Goal: Task Accomplishment & Management: Use online tool/utility

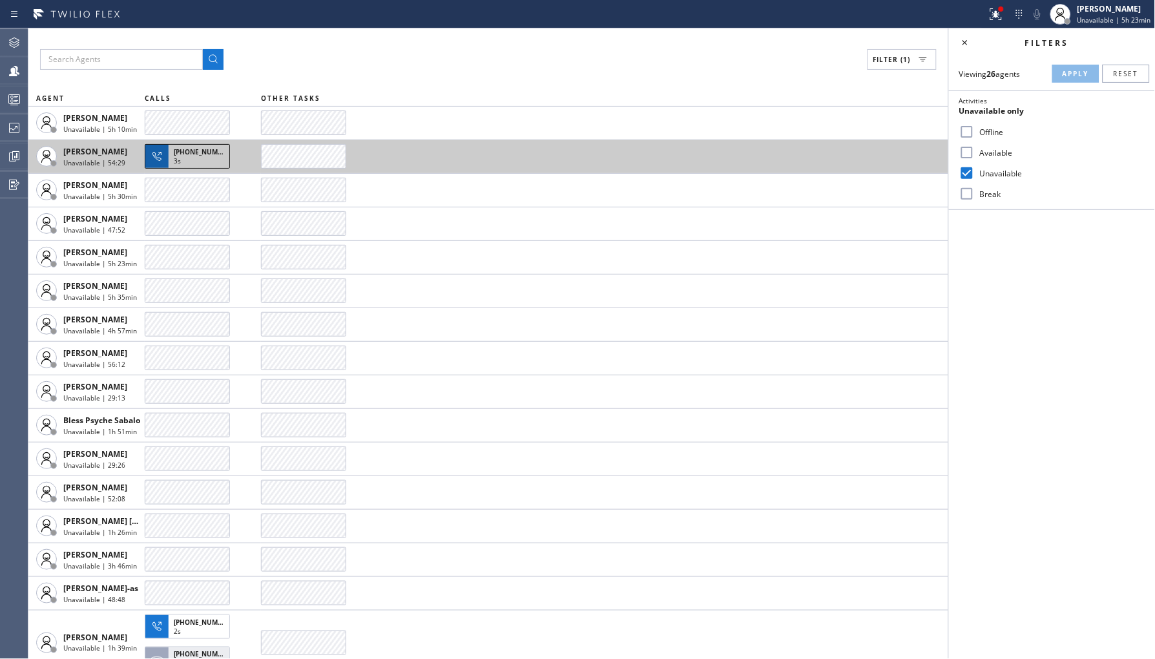
click at [199, 162] on div "3s" at bounding box center [199, 162] width 50 height 12
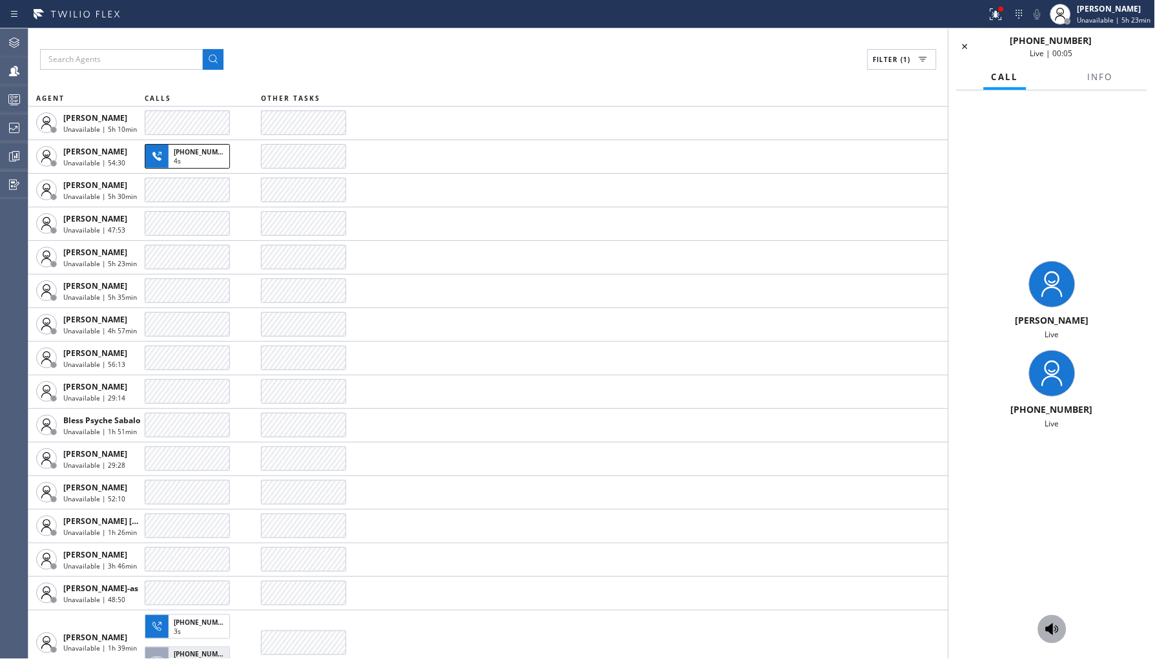
click at [1061, 630] on div at bounding box center [1052, 629] width 28 height 16
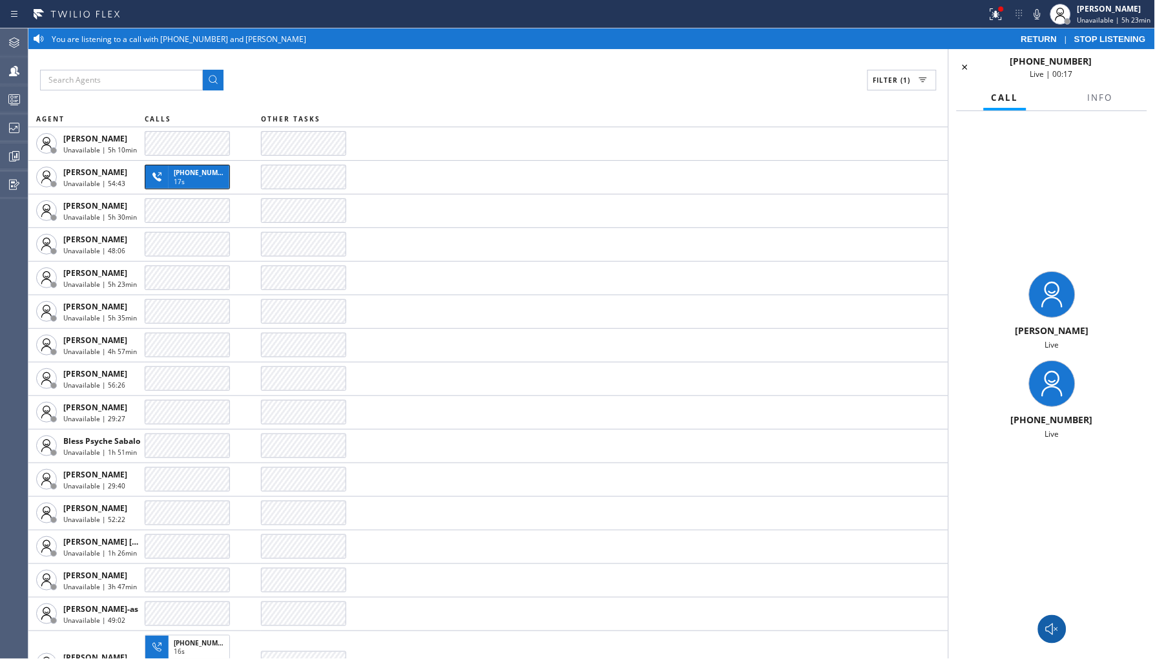
click at [1061, 625] on div at bounding box center [1052, 629] width 28 height 16
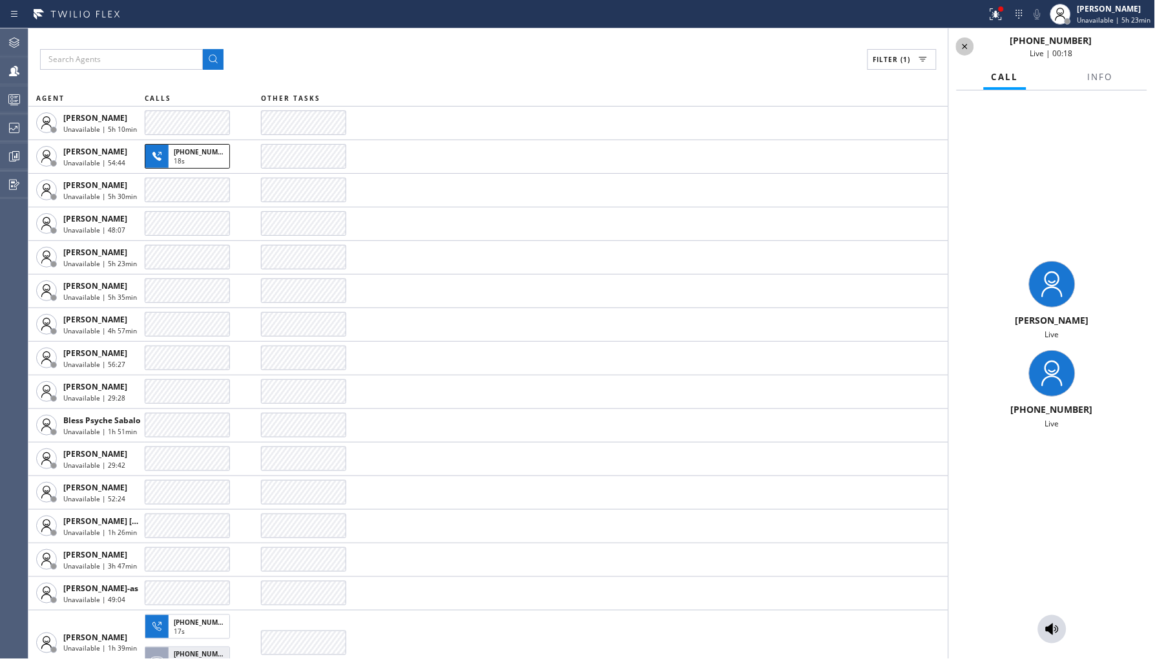
click at [963, 69] on div "Call Info" at bounding box center [1052, 78] width 191 height 26
click at [961, 44] on icon at bounding box center [965, 47] width 16 height 16
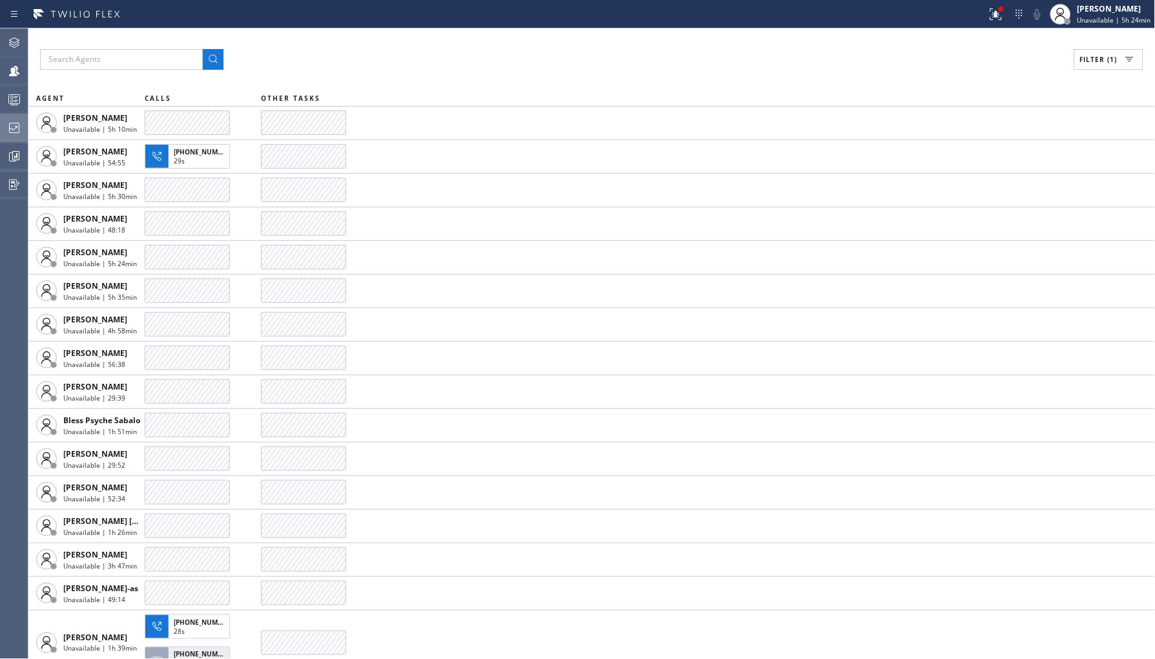
click at [12, 134] on icon at bounding box center [14, 128] width 16 height 16
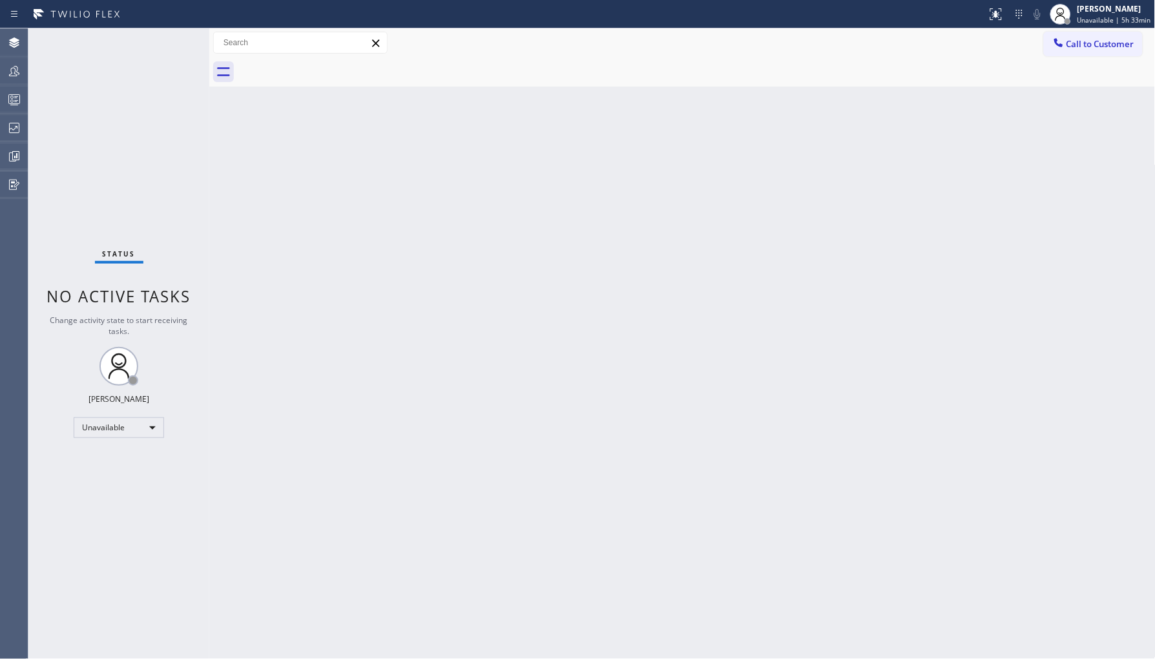
drag, startPoint x: 6, startPoint y: 72, endPoint x: 28, endPoint y: 71, distance: 21.3
click at [6, 71] on icon at bounding box center [14, 71] width 16 height 16
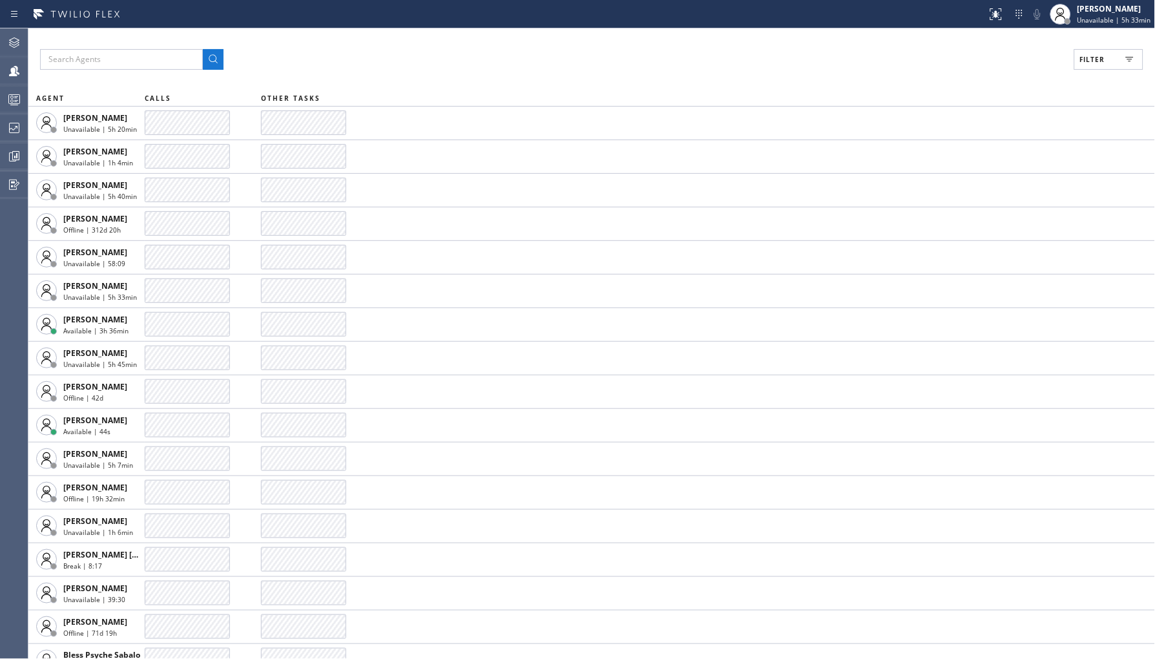
click at [1089, 62] on span "Filter" at bounding box center [1092, 59] width 25 height 9
click at [971, 191] on input "Break" at bounding box center [967, 194] width 16 height 16
checkbox input "true"
click at [1075, 70] on span "Apply" at bounding box center [1076, 73] width 26 height 9
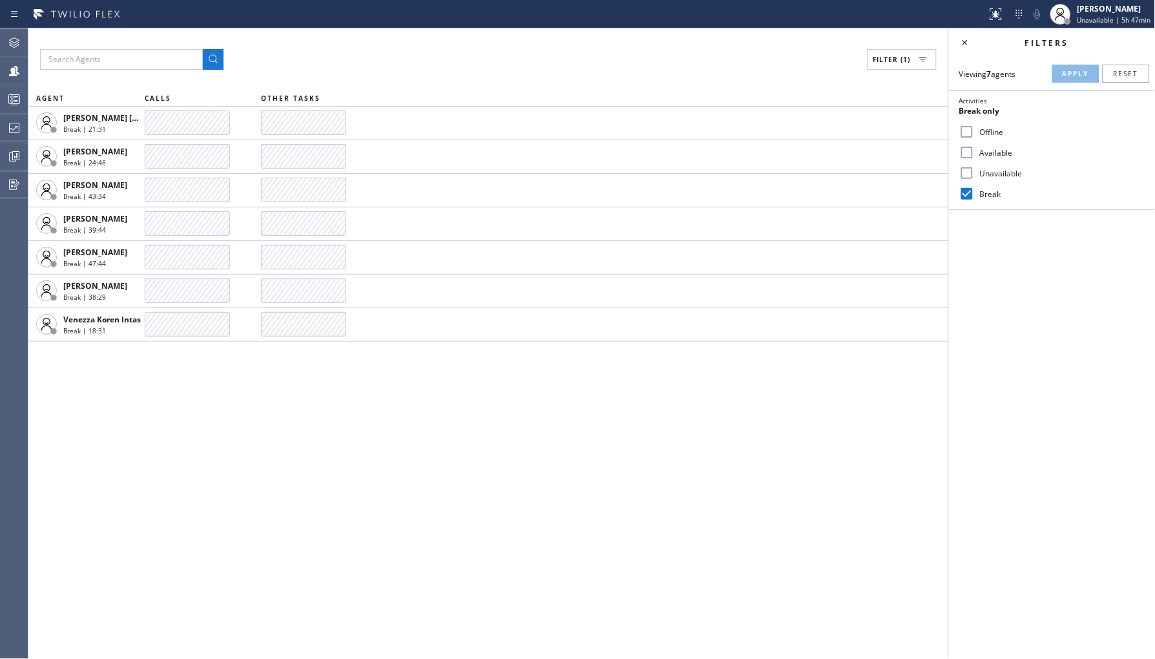
click at [997, 170] on label "Unavailable" at bounding box center [1060, 173] width 170 height 11
click at [975, 170] on input "Unavailable" at bounding box center [967, 173] width 16 height 16
checkbox input "true"
click at [992, 196] on label "Break" at bounding box center [1060, 194] width 170 height 11
click at [975, 196] on input "Break" at bounding box center [967, 194] width 16 height 16
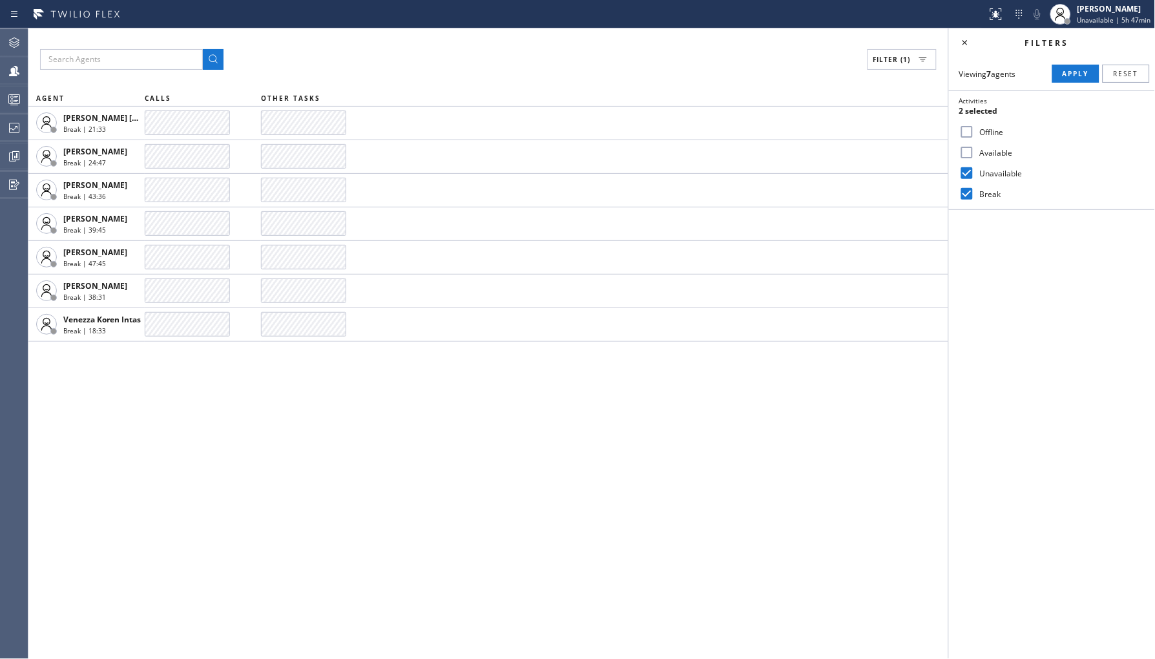
checkbox input "false"
click at [1071, 70] on span "Apply" at bounding box center [1076, 73] width 26 height 9
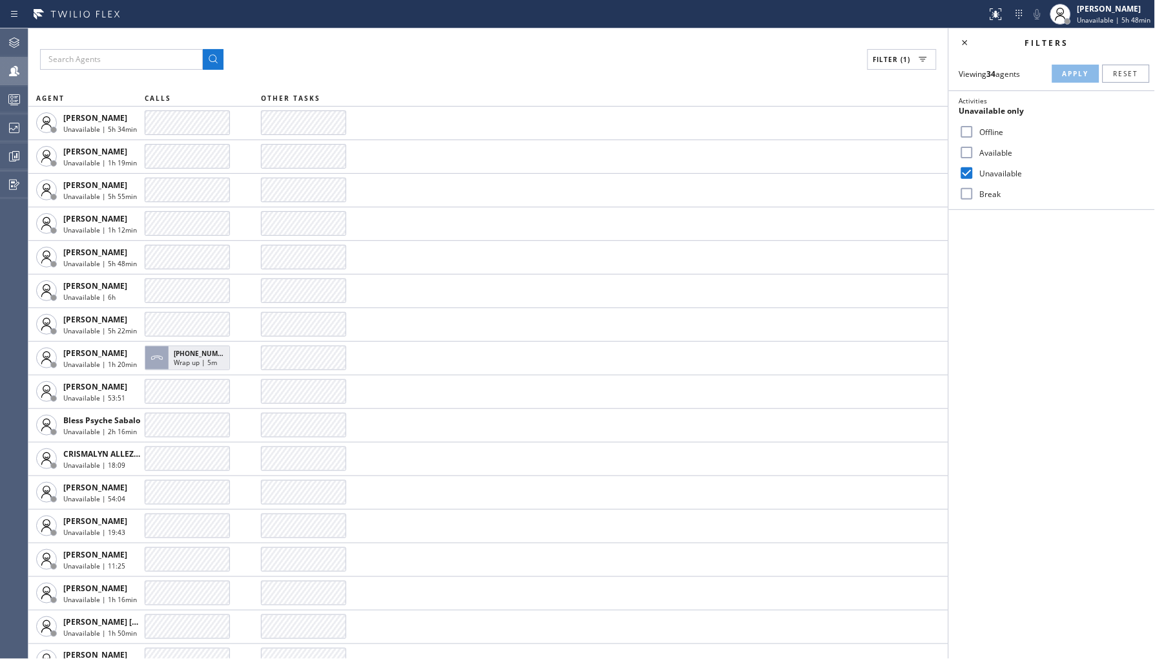
click at [17, 52] on div at bounding box center [14, 43] width 28 height 26
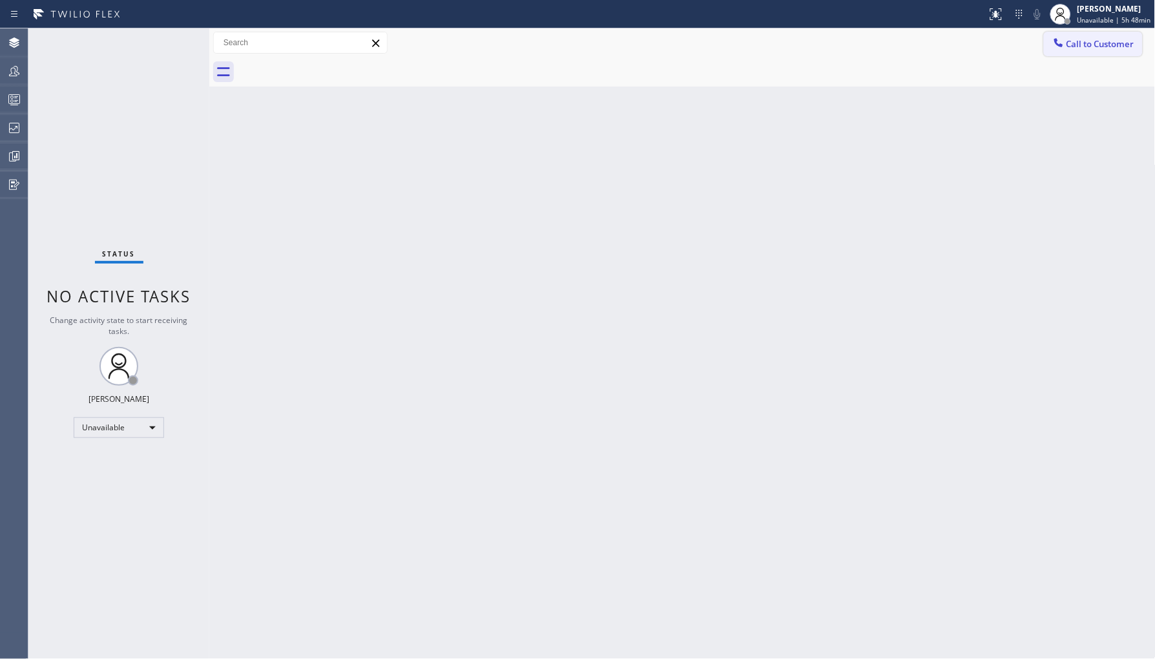
click at [1076, 50] on button "Call to Customer" at bounding box center [1093, 44] width 99 height 25
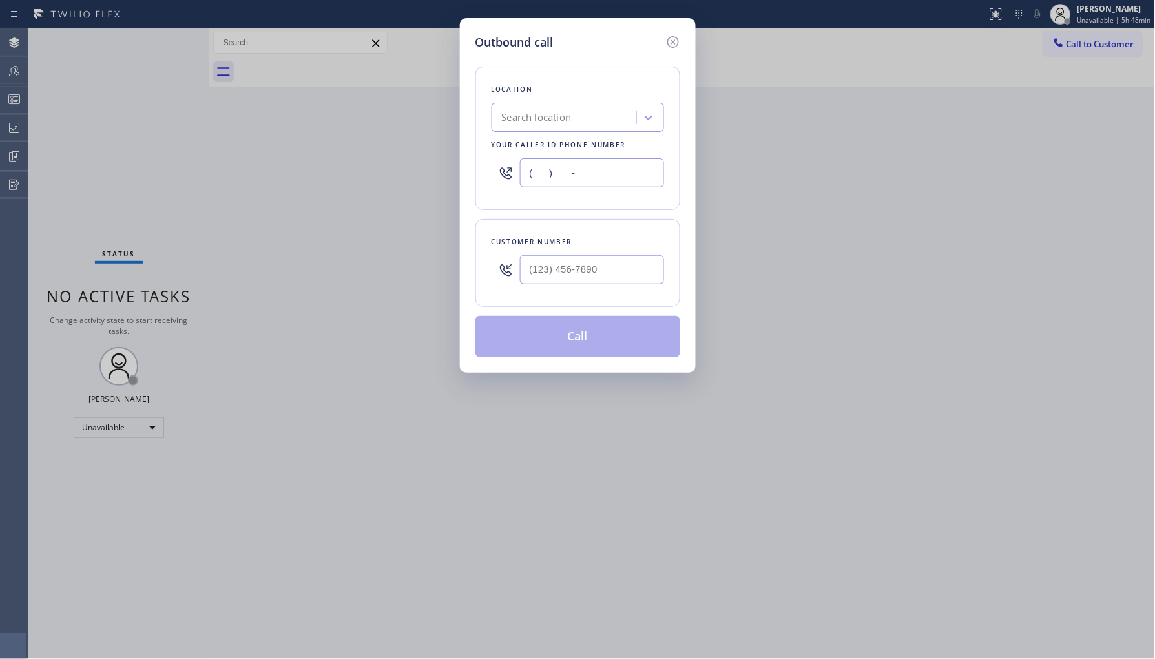
click at [608, 172] on input "(___) ___-____" at bounding box center [592, 172] width 144 height 29
paste input "855) 731-4952"
type input "[PHONE_NUMBER]"
click at [575, 262] on input "(___) ___-____" at bounding box center [592, 269] width 144 height 29
paste input "855) 731-4952"
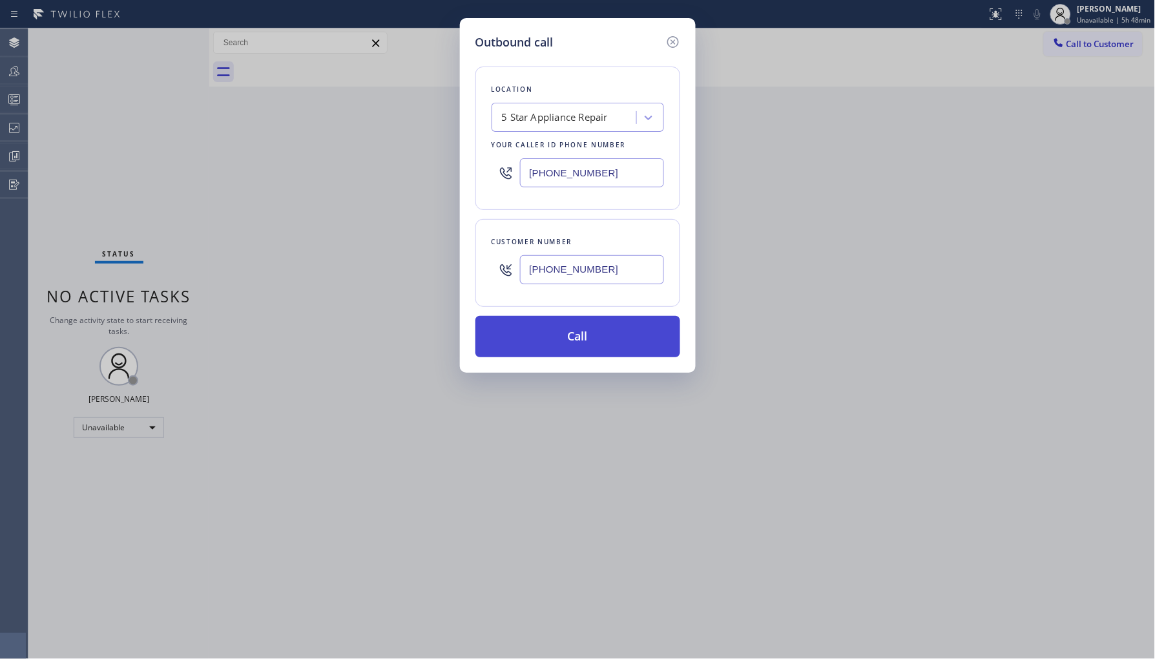
type input "[PHONE_NUMBER]"
click at [630, 343] on button "Call" at bounding box center [577, 336] width 205 height 41
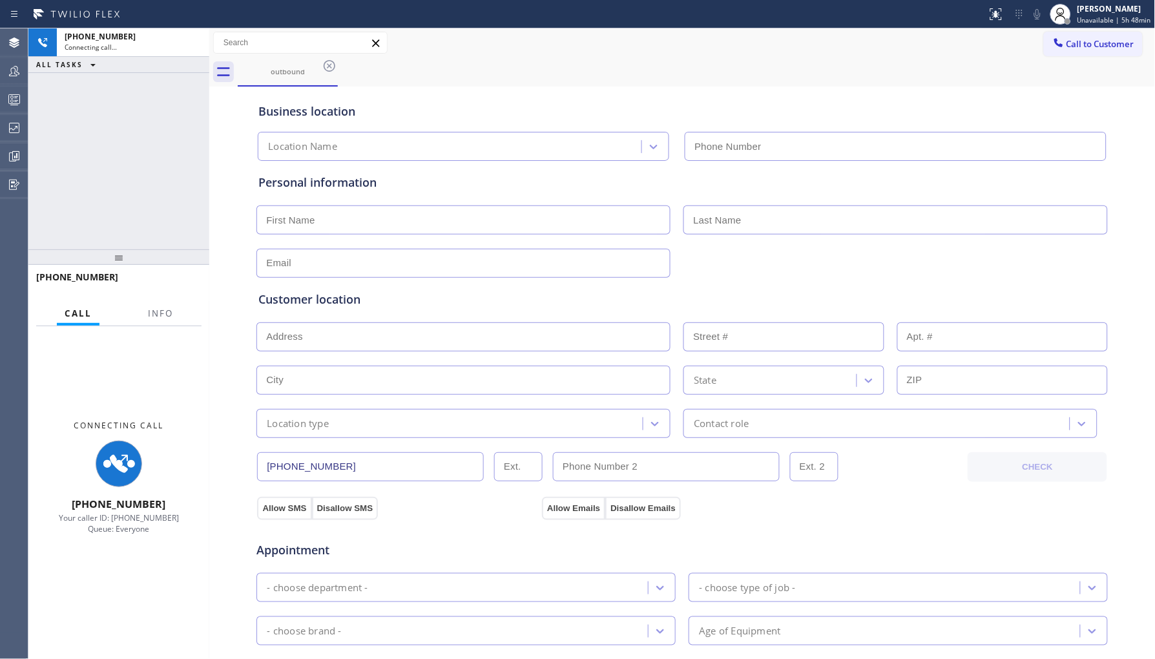
type input "[PHONE_NUMBER]"
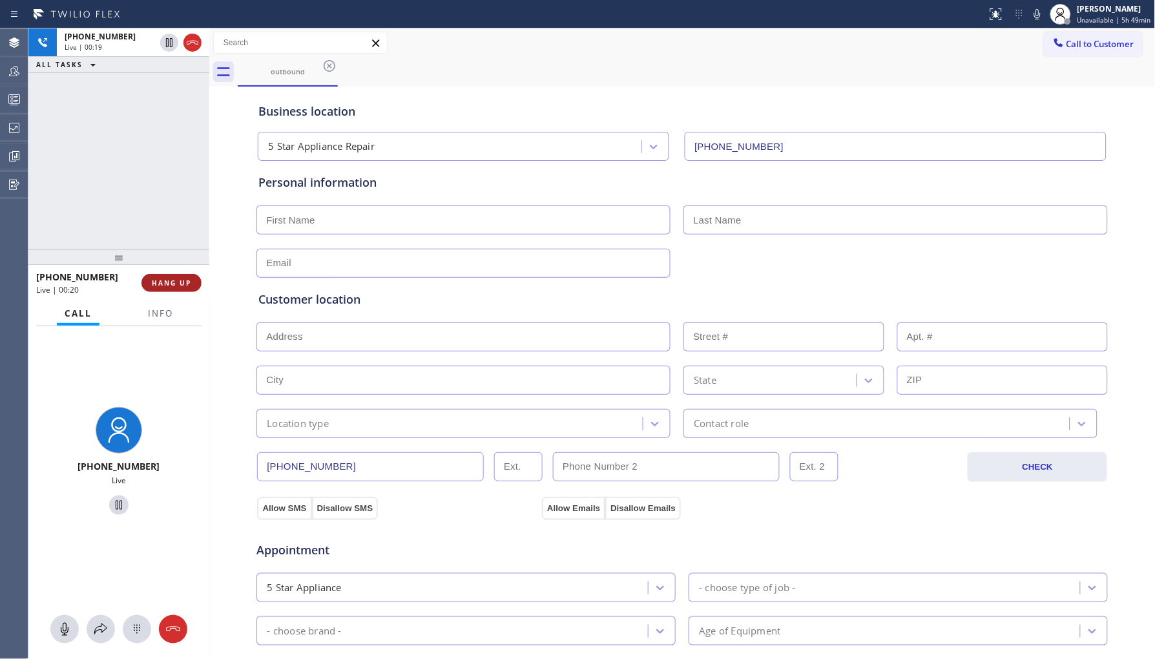
click at [165, 285] on span "HANG UP" at bounding box center [171, 282] width 39 height 9
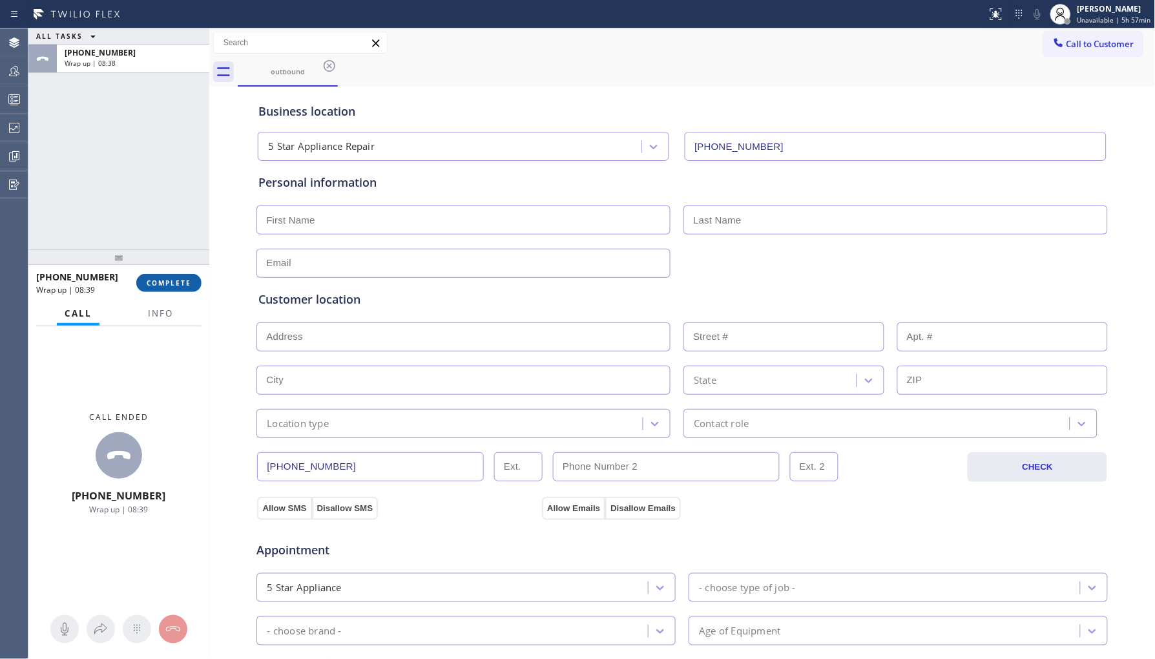
click at [158, 278] on span "COMPLETE" at bounding box center [169, 282] width 45 height 9
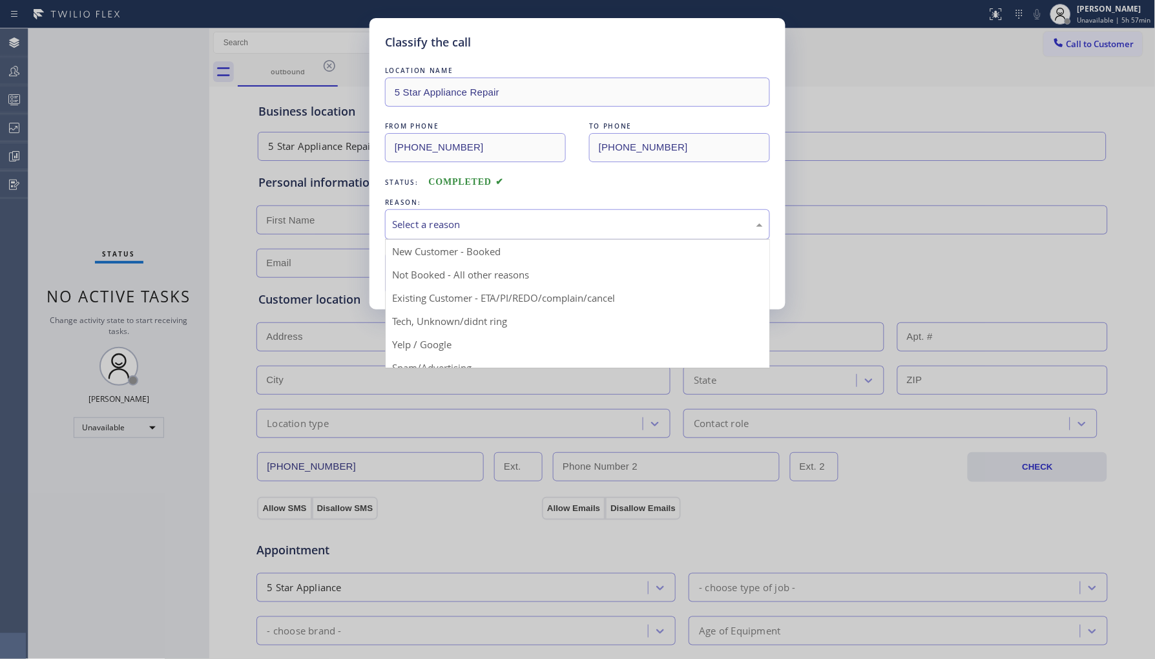
click at [530, 213] on div "Select a reason" at bounding box center [577, 224] width 385 height 30
drag, startPoint x: 512, startPoint y: 266, endPoint x: 468, endPoint y: 274, distance: 44.6
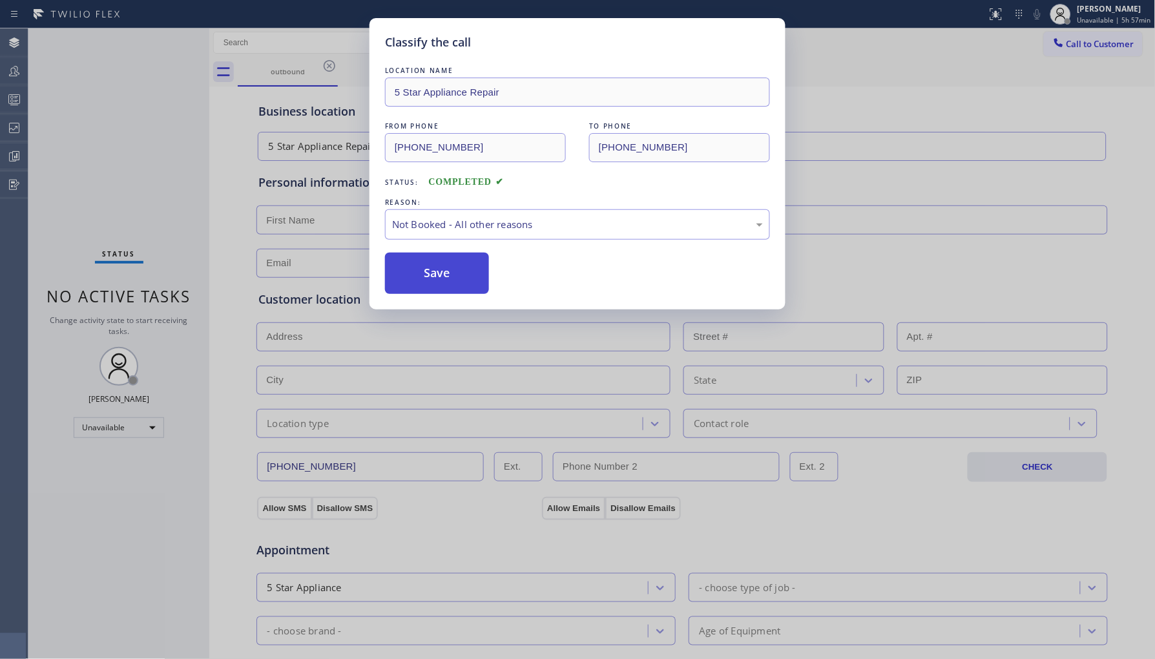
click at [464, 274] on button "Save" at bounding box center [437, 273] width 104 height 41
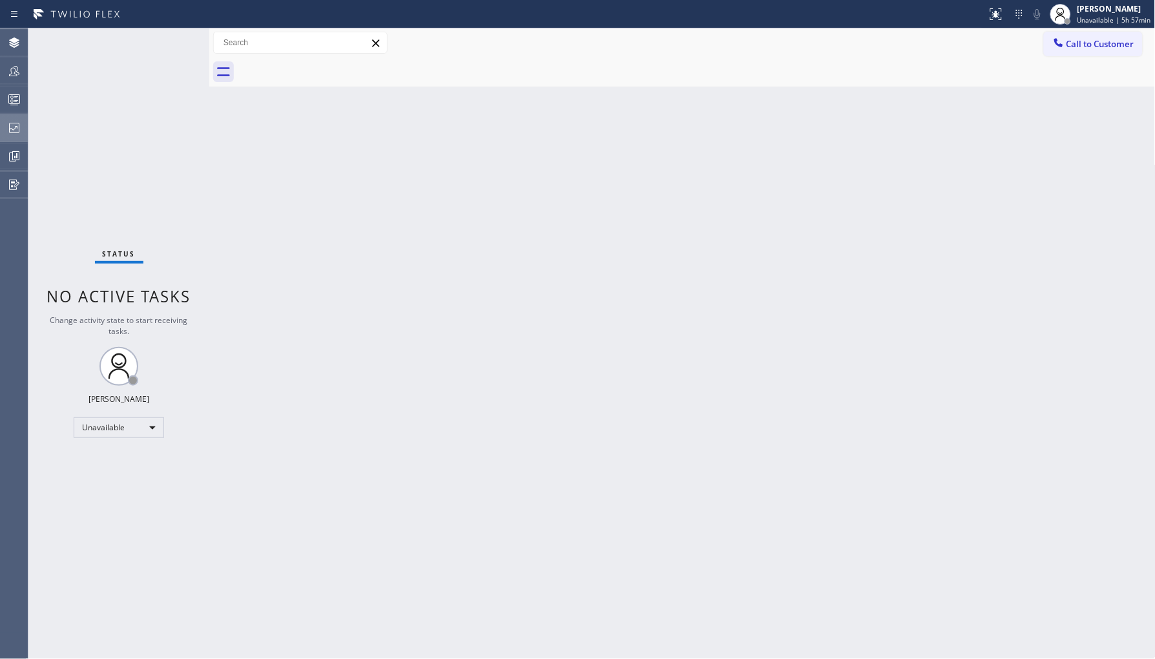
click at [18, 138] on div at bounding box center [14, 128] width 28 height 26
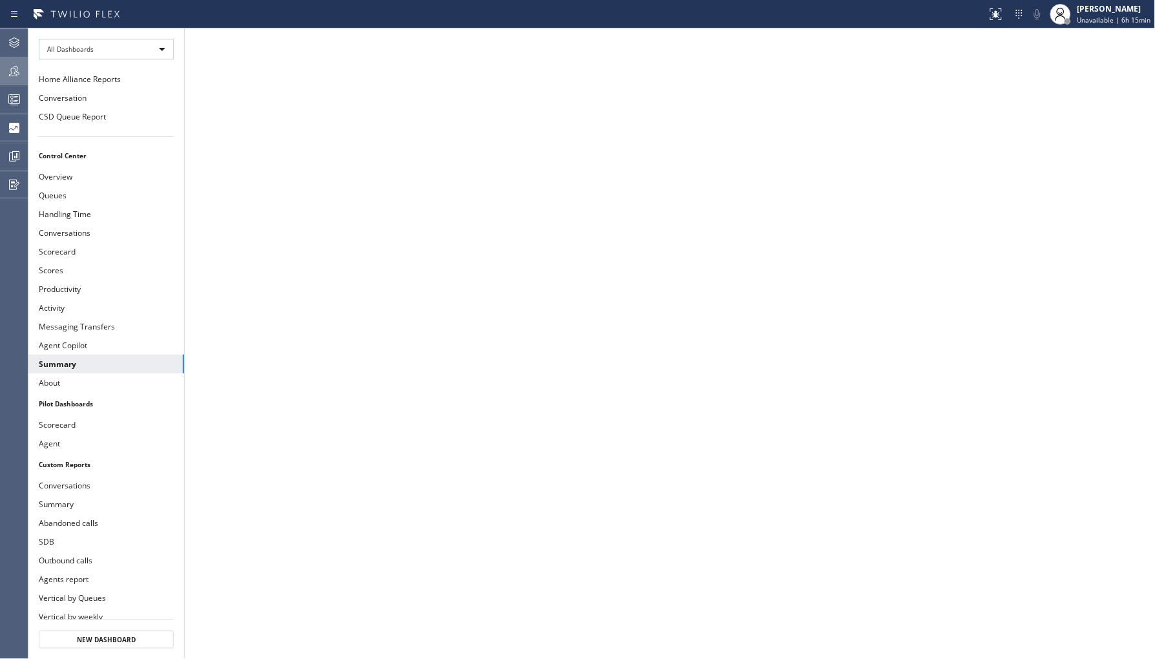
click at [13, 73] on icon at bounding box center [14, 71] width 16 height 16
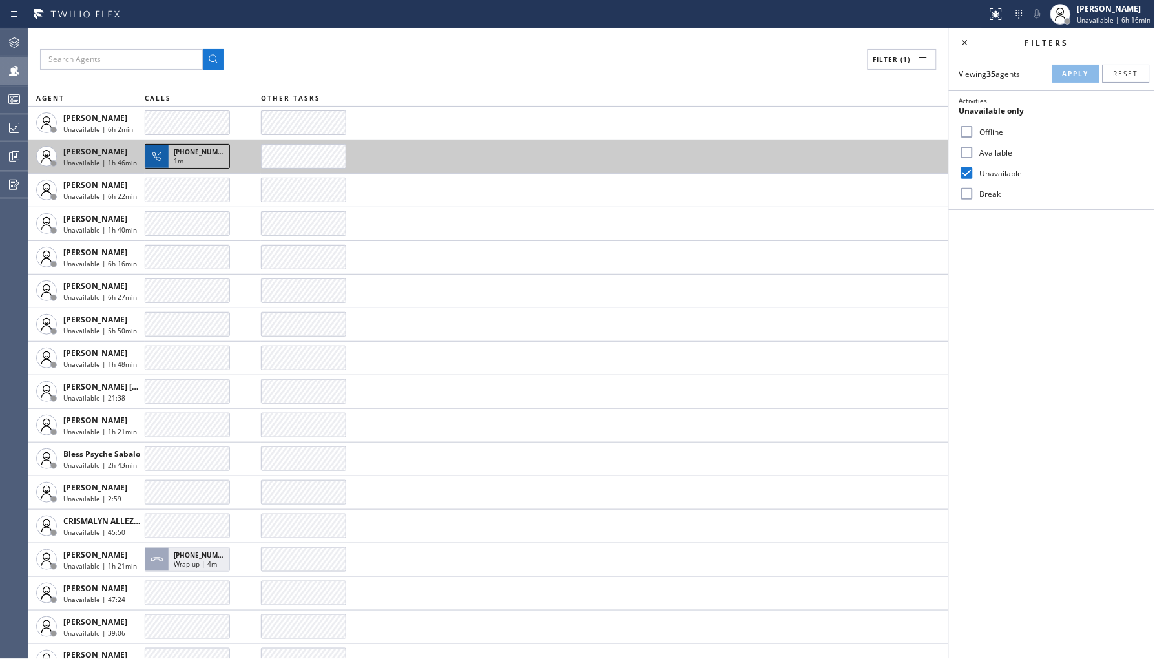
click at [200, 159] on div "1m" at bounding box center [199, 162] width 50 height 12
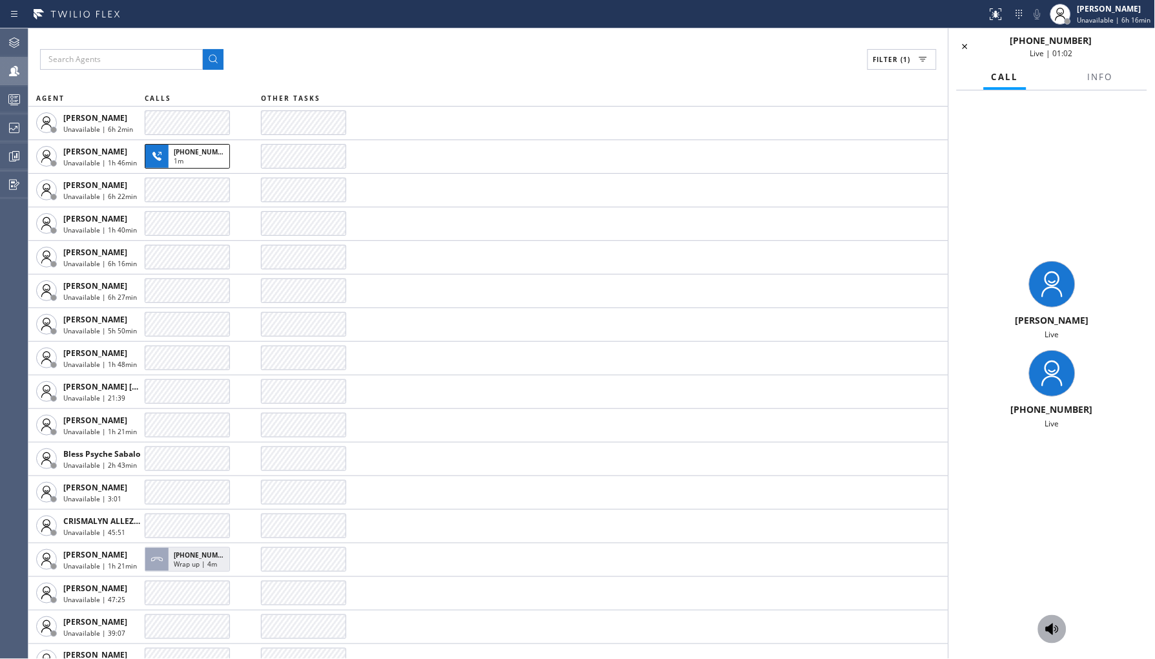
click at [1050, 623] on icon at bounding box center [1052, 629] width 16 height 16
click at [967, 50] on icon at bounding box center [965, 47] width 16 height 16
